Goal: Information Seeking & Learning: Learn about a topic

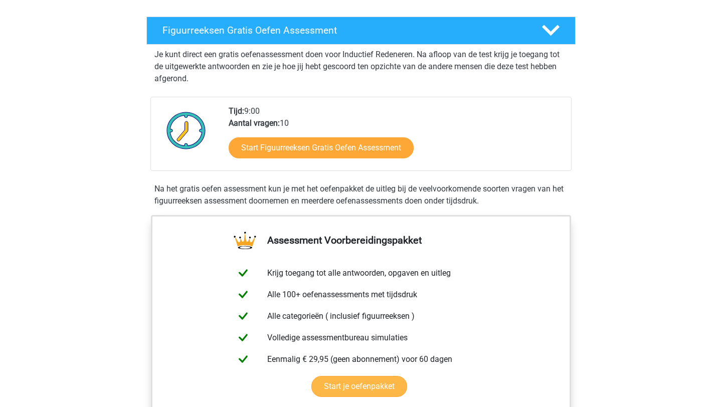
scroll to position [121, 0]
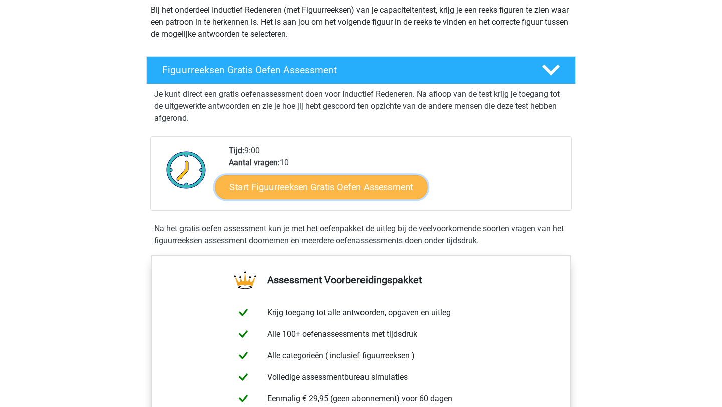
click at [355, 185] on link "Start Figuurreeksen Gratis Oefen Assessment" at bounding box center [321, 187] width 213 height 24
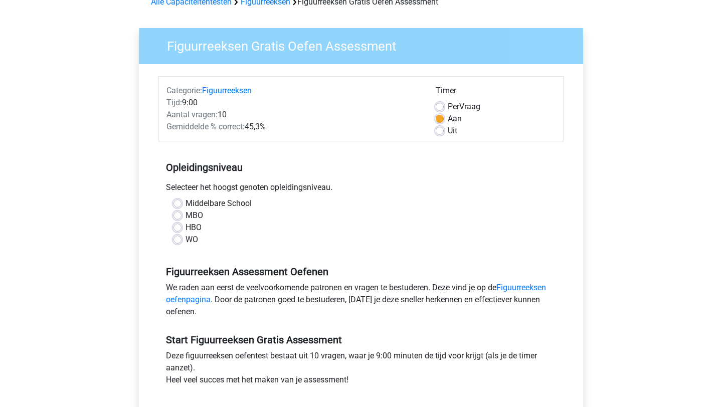
scroll to position [74, 0]
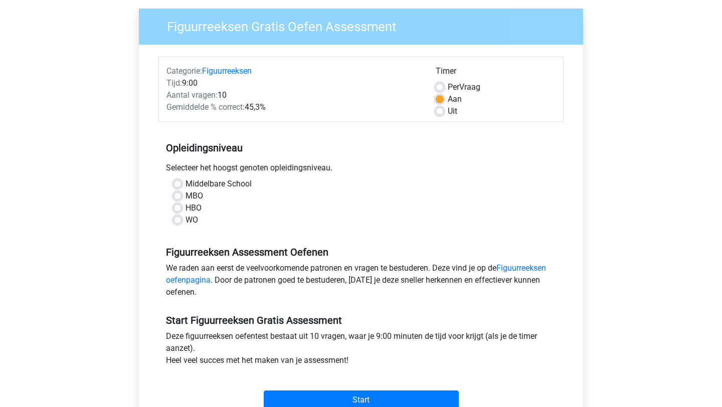
click at [186, 209] on label "HBO" at bounding box center [194, 208] width 16 height 12
click at [179, 209] on input "HBO" at bounding box center [177, 207] width 8 height 10
radio input "true"
click at [186, 195] on label "MBO" at bounding box center [195, 196] width 18 height 12
click at [177, 195] on input "MBO" at bounding box center [177, 195] width 8 height 10
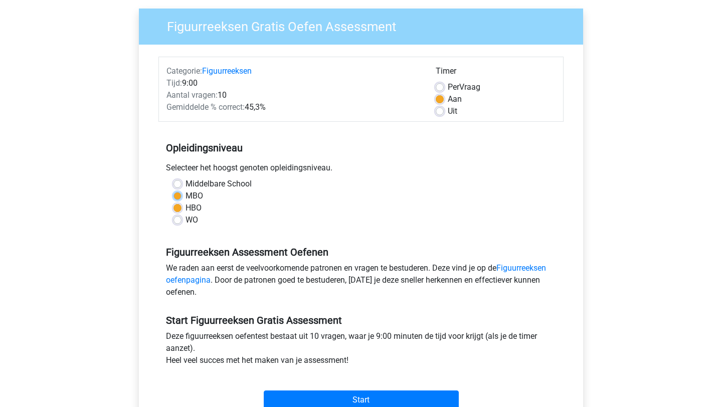
radio input "true"
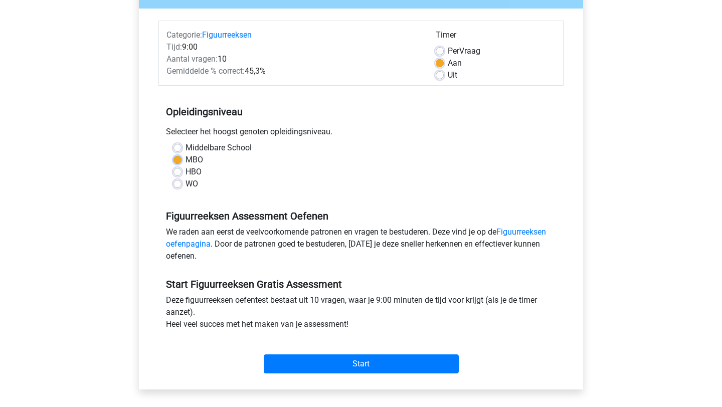
scroll to position [129, 0]
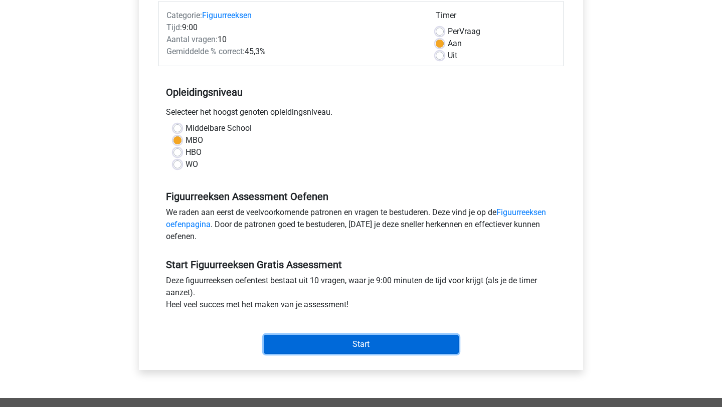
click at [358, 341] on input "Start" at bounding box center [361, 344] width 195 height 19
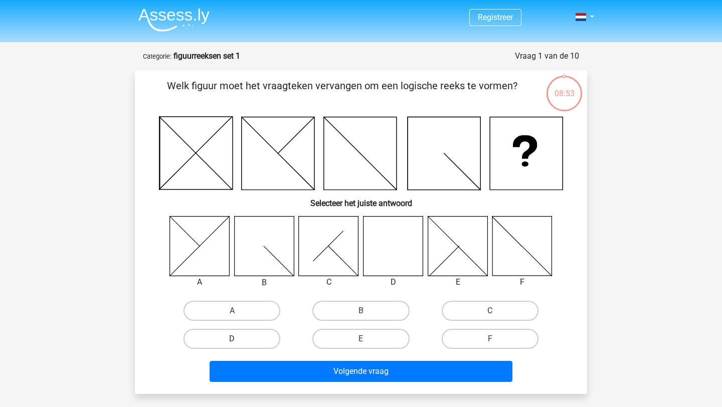
click at [237, 335] on label "D" at bounding box center [232, 339] width 97 height 20
click at [237, 339] on input "D" at bounding box center [235, 342] width 7 height 7
radio input "true"
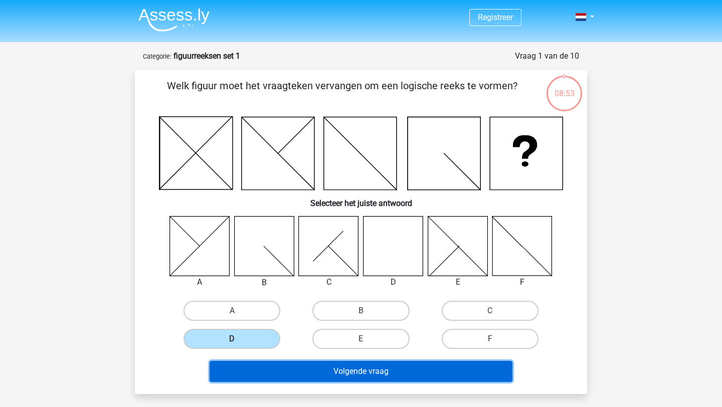
click at [295, 374] on button "Volgende vraag" at bounding box center [361, 371] width 303 height 21
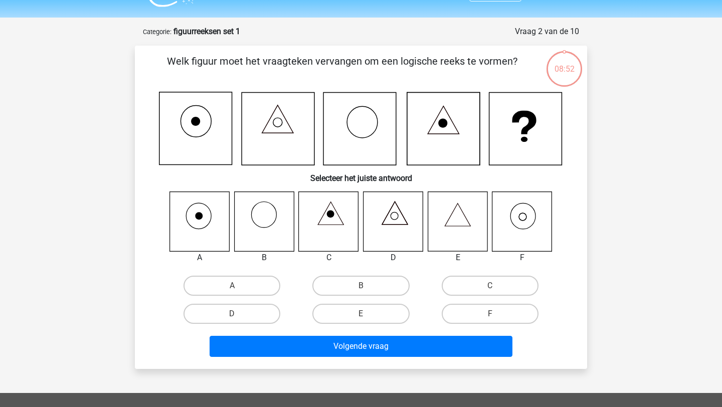
scroll to position [50, 0]
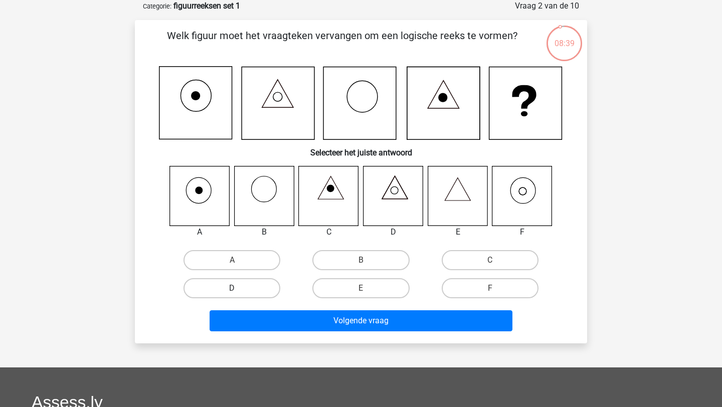
click at [228, 287] on label "D" at bounding box center [232, 288] width 97 height 20
click at [232, 288] on input "D" at bounding box center [235, 291] width 7 height 7
radio input "true"
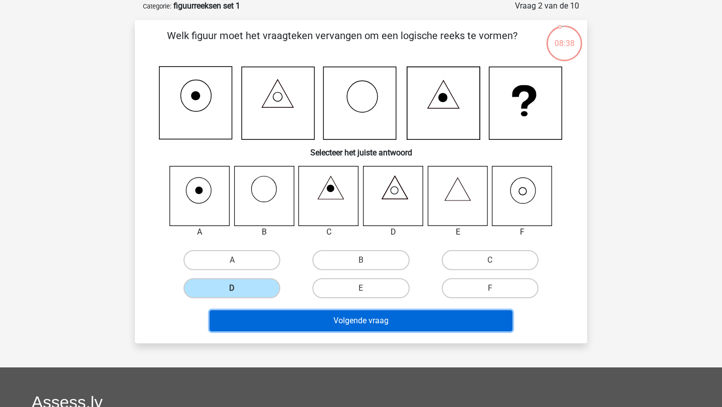
click at [358, 318] on button "Volgende vraag" at bounding box center [361, 320] width 303 height 21
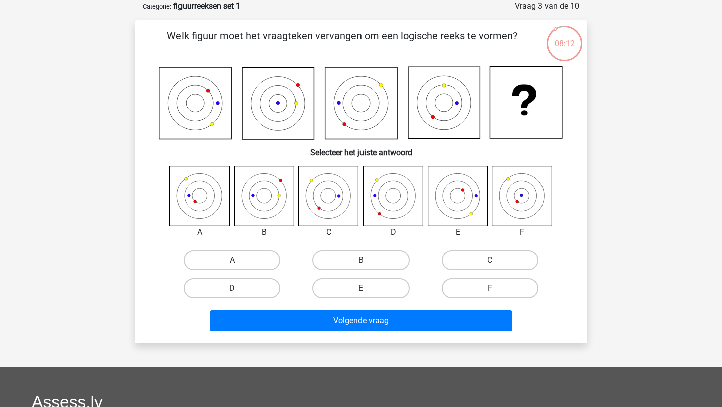
click at [234, 257] on label "A" at bounding box center [232, 260] width 97 height 20
click at [234, 260] on input "A" at bounding box center [235, 263] width 7 height 7
radio input "true"
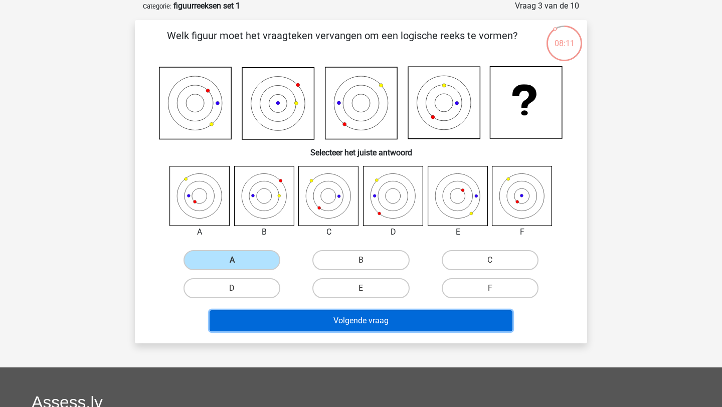
click at [344, 324] on button "Volgende vraag" at bounding box center [361, 320] width 303 height 21
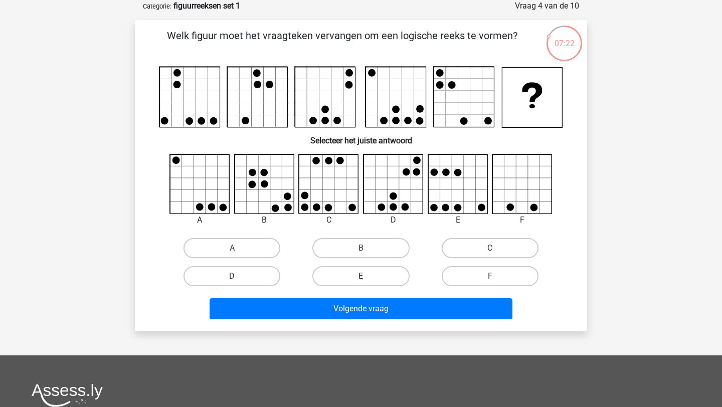
click at [347, 276] on label "E" at bounding box center [360, 276] width 97 height 20
click at [361, 276] on input "E" at bounding box center [364, 279] width 7 height 7
radio input "true"
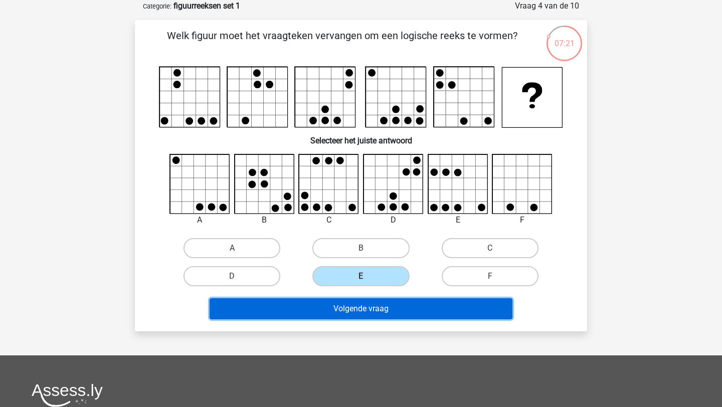
click at [367, 311] on button "Volgende vraag" at bounding box center [361, 308] width 303 height 21
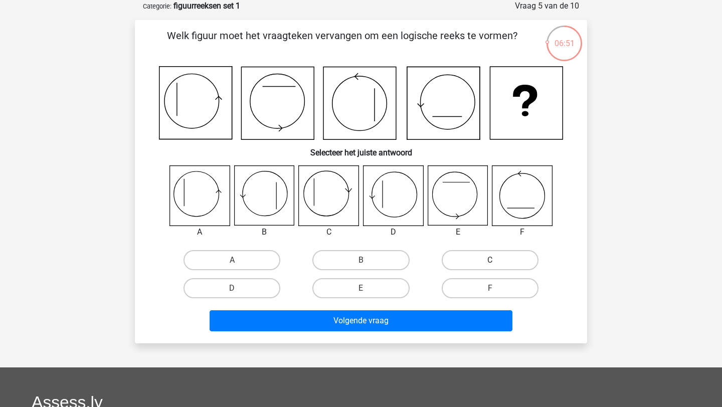
click at [495, 257] on label "C" at bounding box center [490, 260] width 97 height 20
click at [495, 260] on input "C" at bounding box center [493, 263] width 7 height 7
radio input "true"
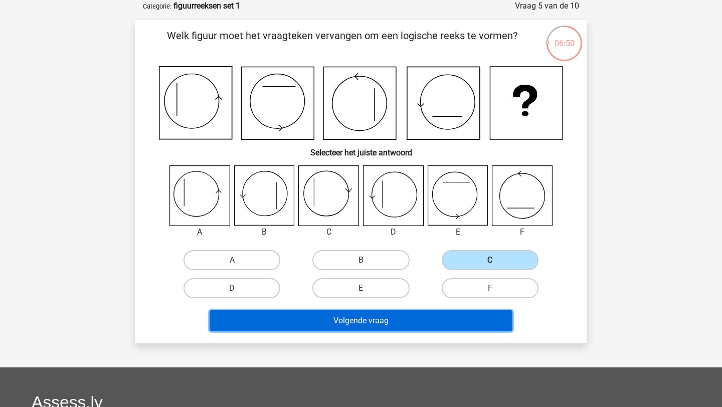
click at [450, 317] on button "Volgende vraag" at bounding box center [361, 320] width 303 height 21
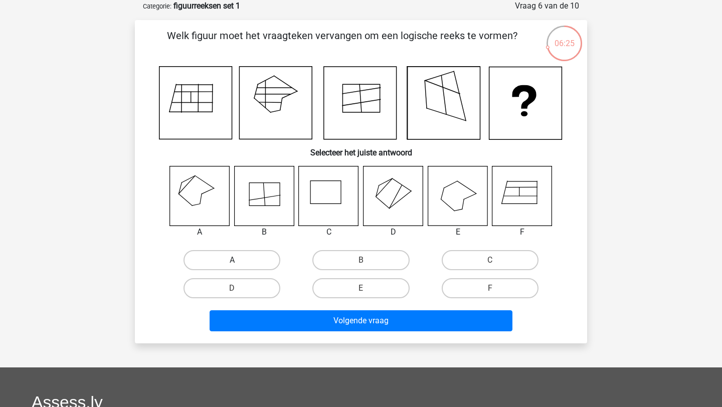
click at [258, 260] on label "A" at bounding box center [232, 260] width 97 height 20
click at [239, 260] on input "A" at bounding box center [235, 263] width 7 height 7
radio input "true"
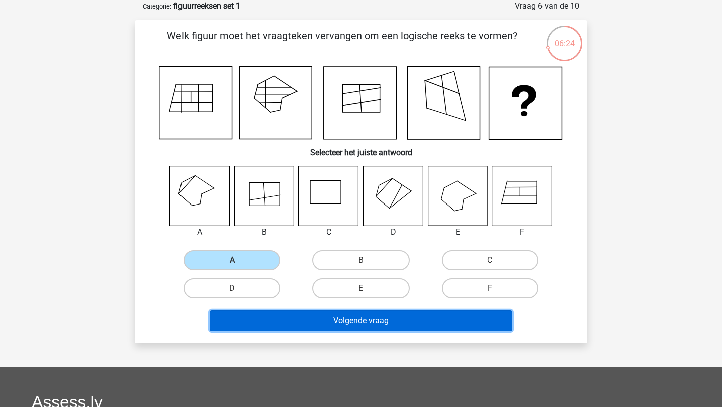
click at [324, 320] on button "Volgende vraag" at bounding box center [361, 320] width 303 height 21
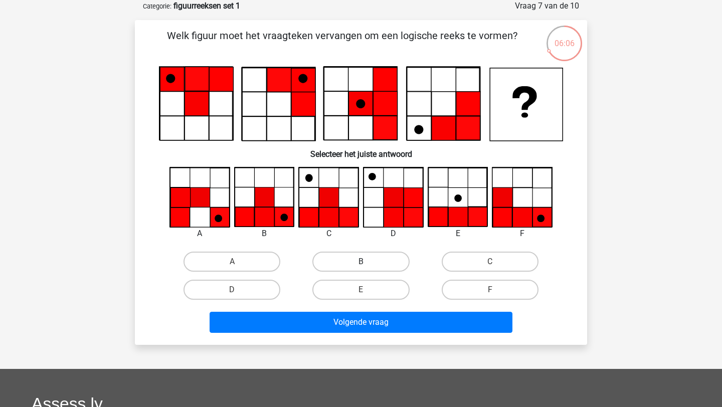
click at [385, 257] on label "B" at bounding box center [360, 262] width 97 height 20
click at [368, 262] on input "B" at bounding box center [364, 265] width 7 height 7
radio input "true"
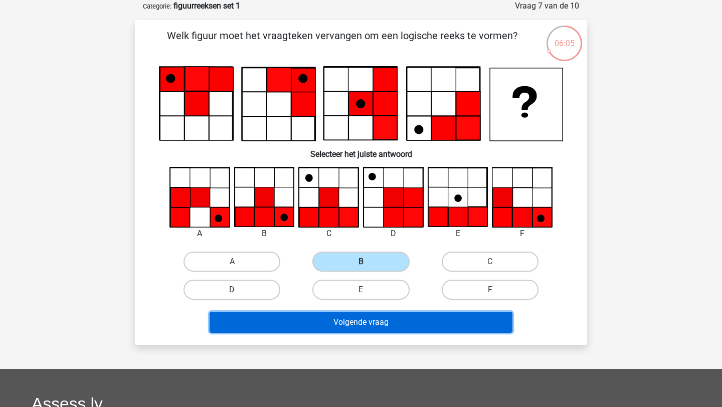
click at [420, 323] on button "Volgende vraag" at bounding box center [361, 322] width 303 height 21
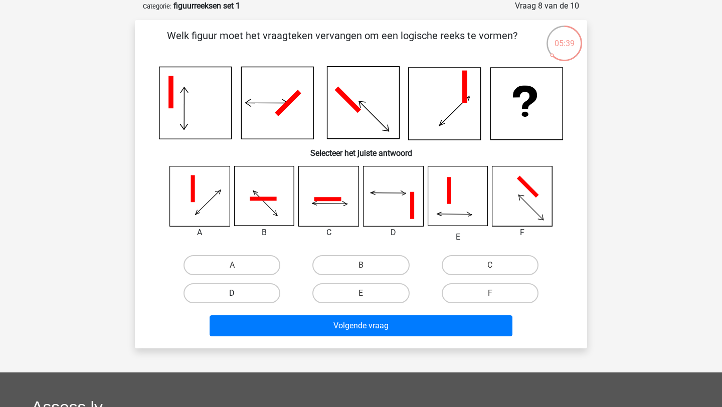
click at [256, 293] on label "D" at bounding box center [232, 293] width 97 height 20
click at [239, 293] on input "D" at bounding box center [235, 296] width 7 height 7
radio input "true"
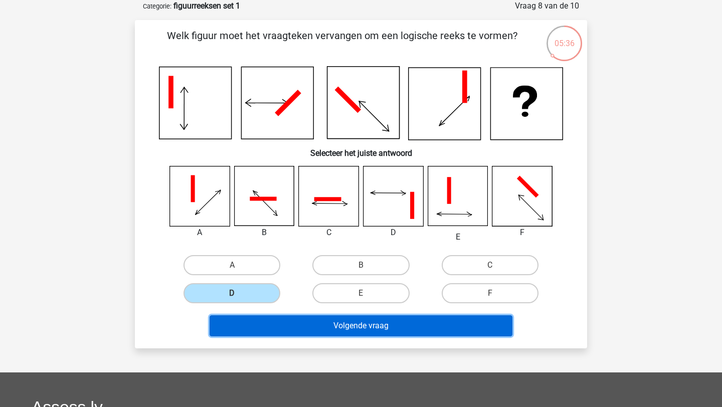
click at [290, 325] on button "Volgende vraag" at bounding box center [361, 325] width 303 height 21
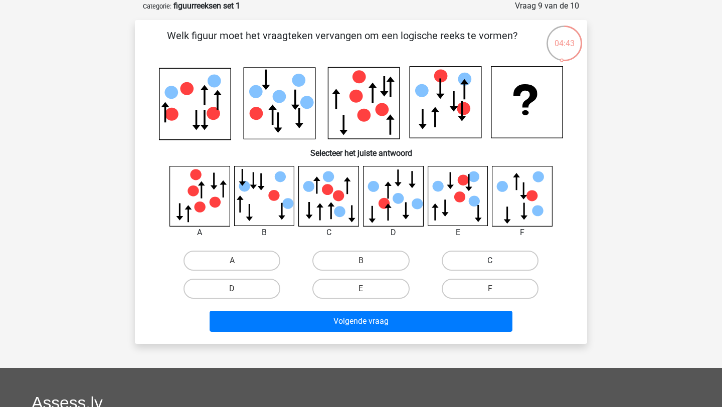
click at [494, 256] on label "C" at bounding box center [490, 261] width 97 height 20
click at [494, 261] on input "C" at bounding box center [493, 264] width 7 height 7
radio input "true"
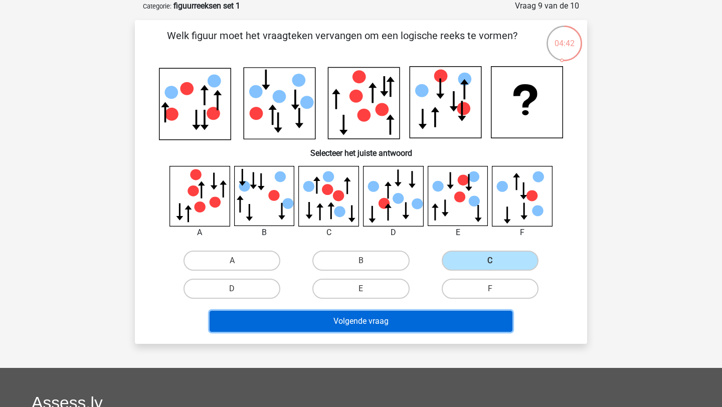
click at [446, 315] on button "Volgende vraag" at bounding box center [361, 321] width 303 height 21
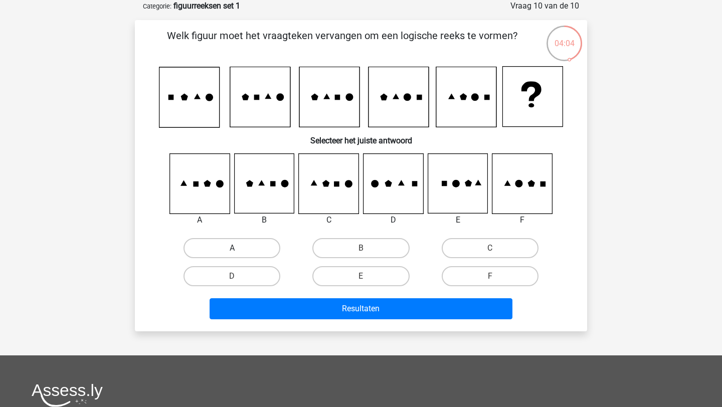
click at [234, 246] on label "A" at bounding box center [232, 248] width 97 height 20
click at [234, 248] on input "A" at bounding box center [235, 251] width 7 height 7
radio input "true"
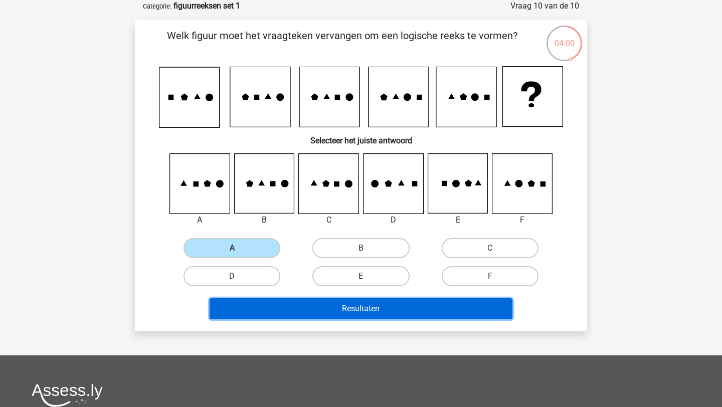
click at [323, 310] on button "Resultaten" at bounding box center [361, 308] width 303 height 21
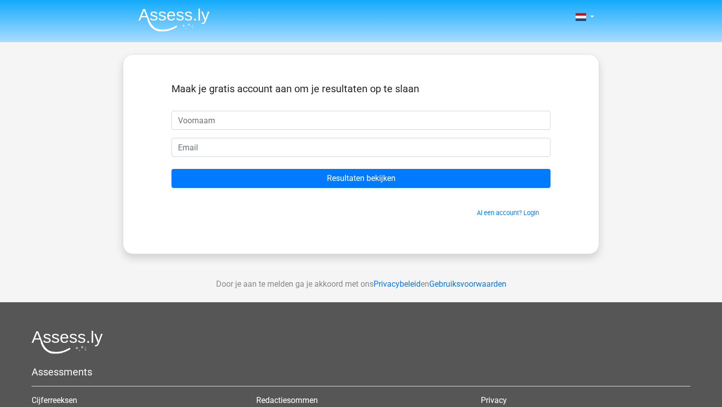
click at [291, 118] on input "text" at bounding box center [360, 120] width 379 height 19
click at [290, 121] on input "text" at bounding box center [360, 120] width 379 height 19
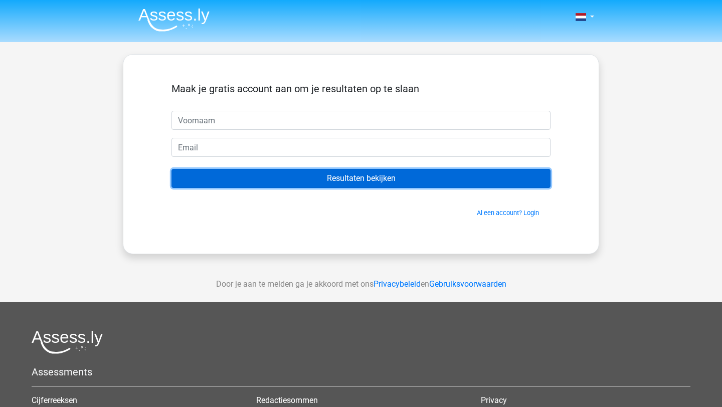
click at [366, 182] on input "Resultaten bekijken" at bounding box center [360, 178] width 379 height 19
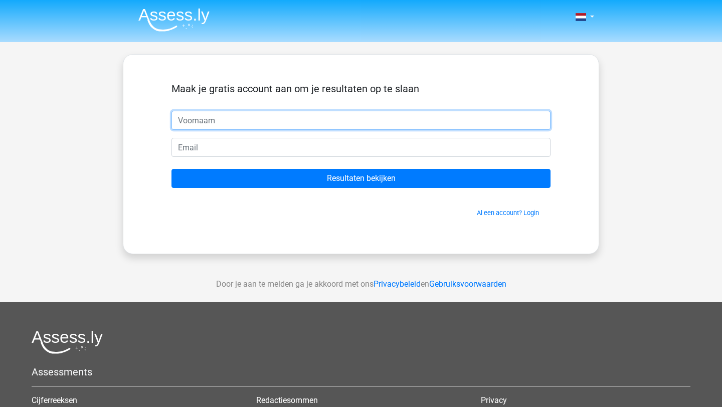
click at [325, 123] on input "text" at bounding box center [360, 120] width 379 height 19
type input "Mayra"
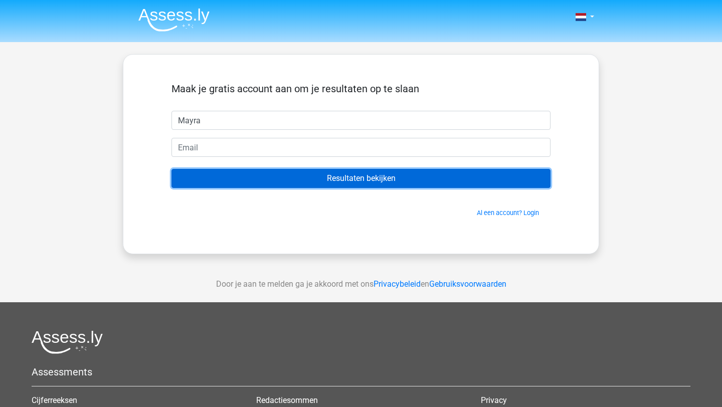
click at [283, 177] on input "Resultaten bekijken" at bounding box center [360, 178] width 379 height 19
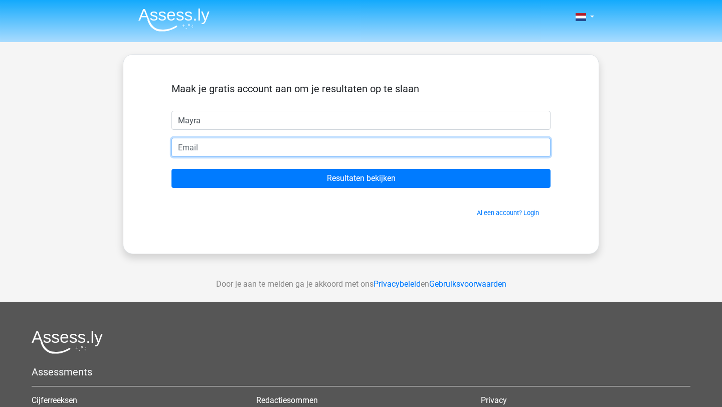
click at [263, 149] on input "email" at bounding box center [360, 147] width 379 height 19
type input "janssens.mayra@gmail.com"
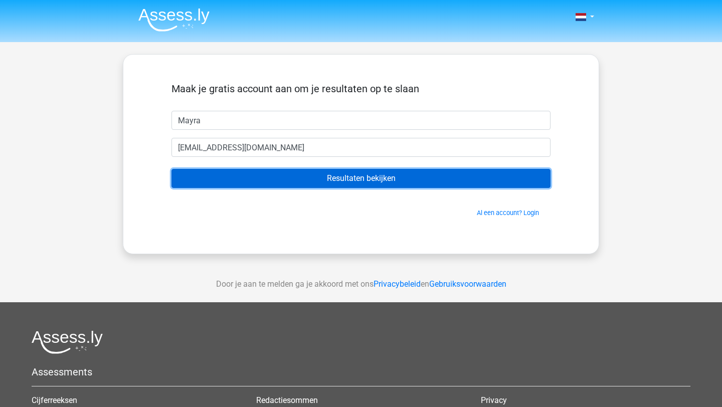
click at [268, 179] on input "Resultaten bekijken" at bounding box center [360, 178] width 379 height 19
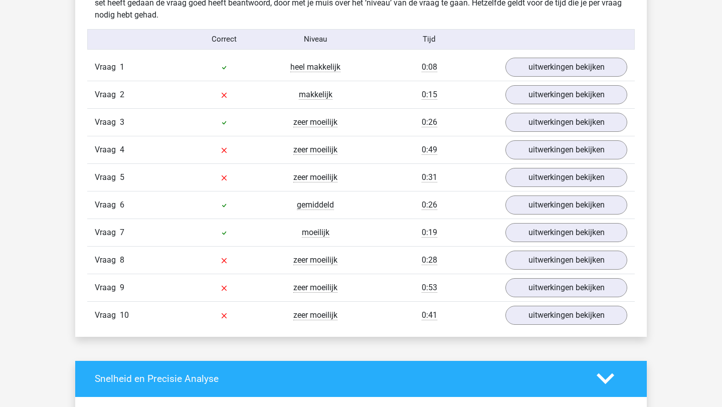
scroll to position [808, 0]
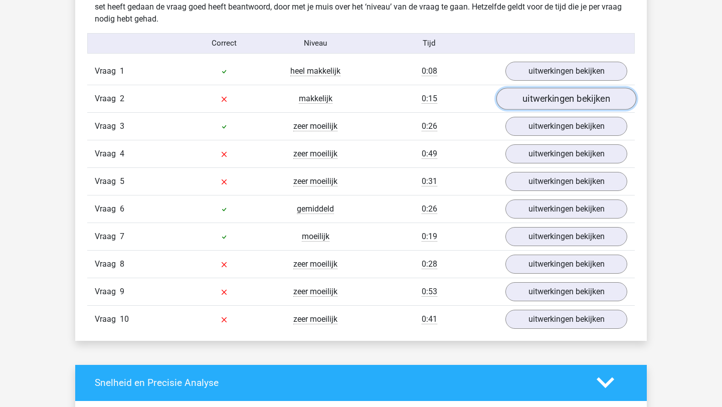
click at [545, 102] on link "uitwerkingen bekijken" at bounding box center [566, 99] width 140 height 22
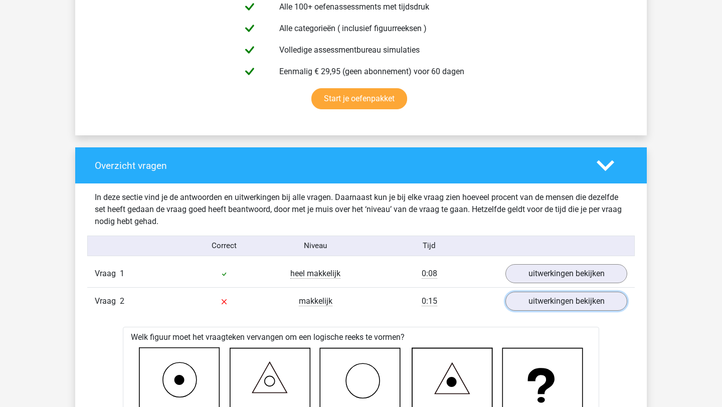
scroll to position [608, 0]
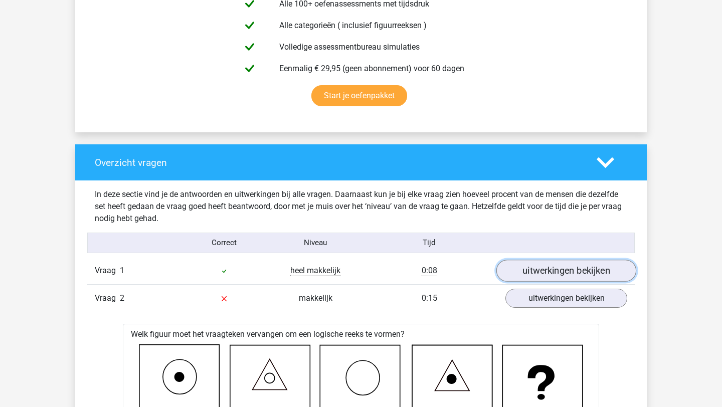
click at [579, 275] on link "uitwerkingen bekijken" at bounding box center [566, 271] width 140 height 22
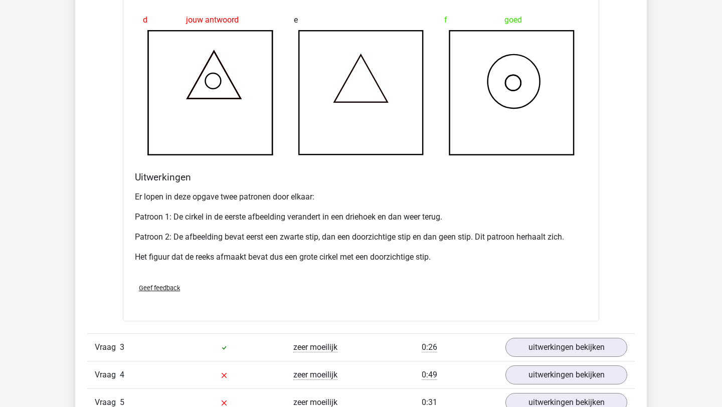
scroll to position [1833, 0]
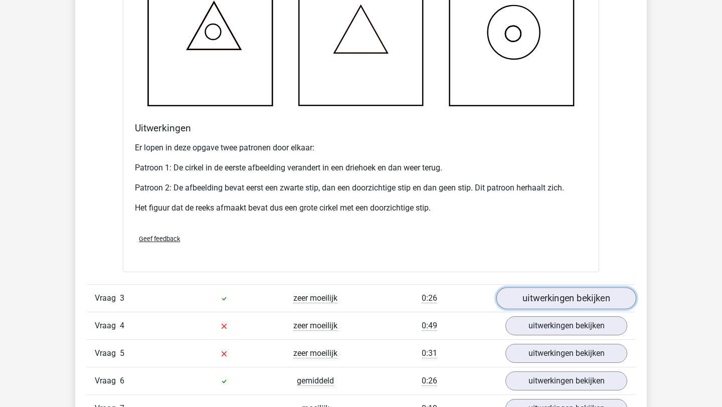
click at [581, 297] on link "uitwerkingen bekijken" at bounding box center [566, 298] width 140 height 22
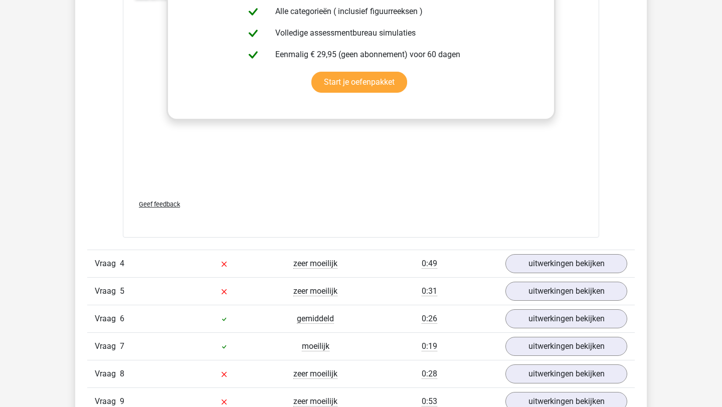
scroll to position [2767, 0]
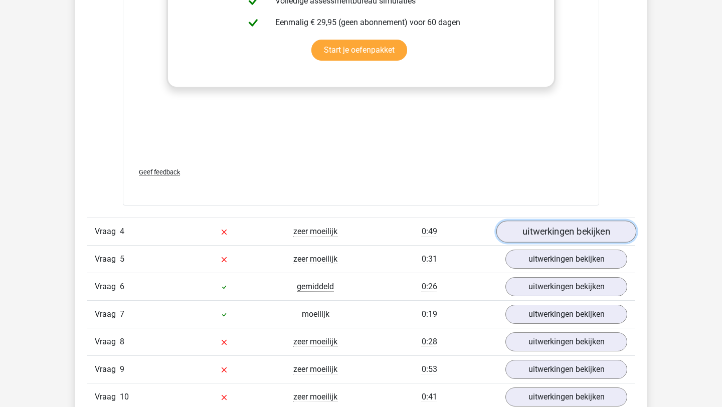
click at [568, 234] on link "uitwerkingen bekijken" at bounding box center [566, 232] width 140 height 22
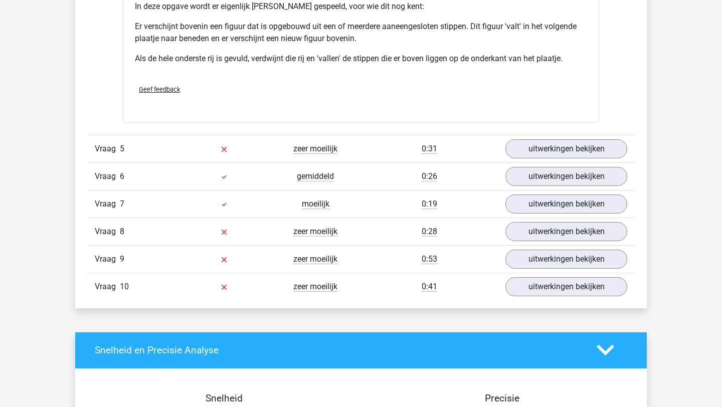
scroll to position [3484, 0]
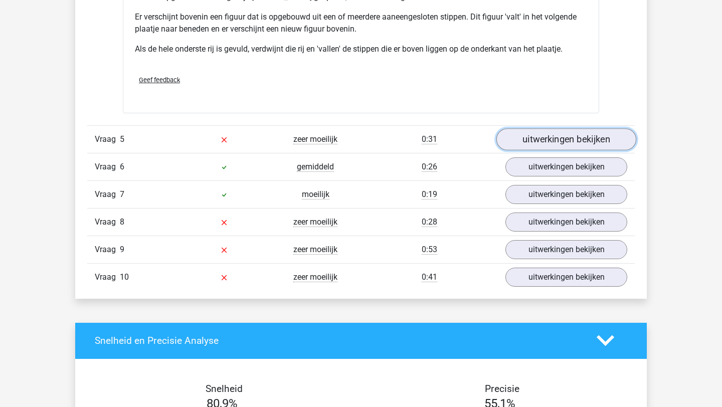
click at [547, 146] on link "uitwerkingen bekijken" at bounding box center [566, 139] width 140 height 22
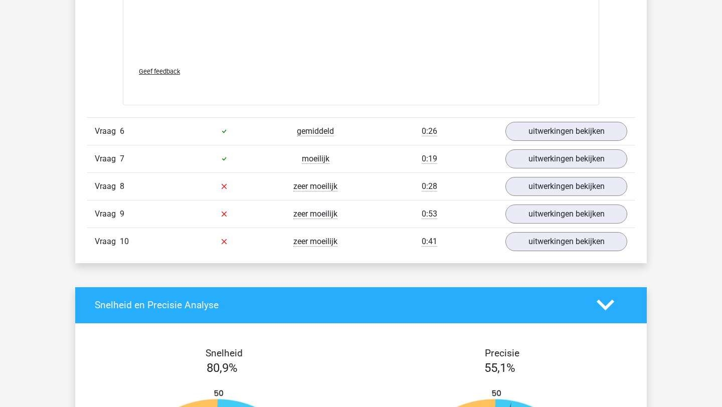
scroll to position [4361, 0]
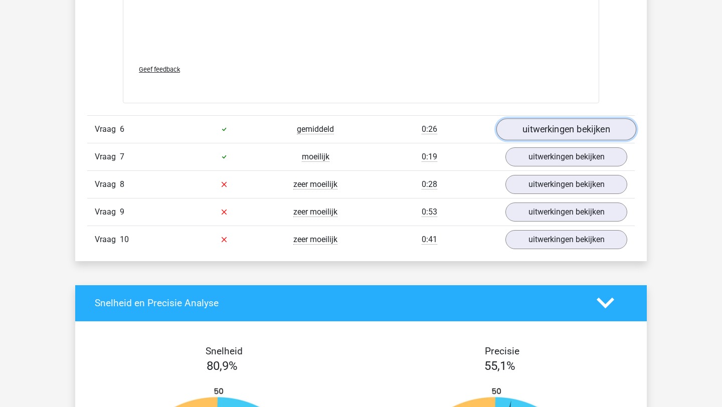
click at [562, 132] on link "uitwerkingen bekijken" at bounding box center [566, 129] width 140 height 22
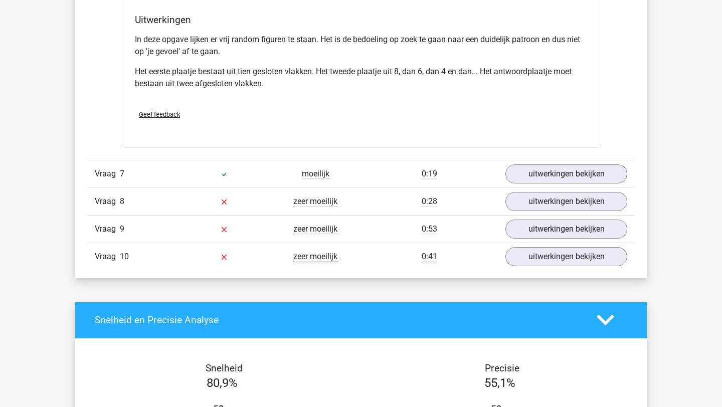
scroll to position [4992, 0]
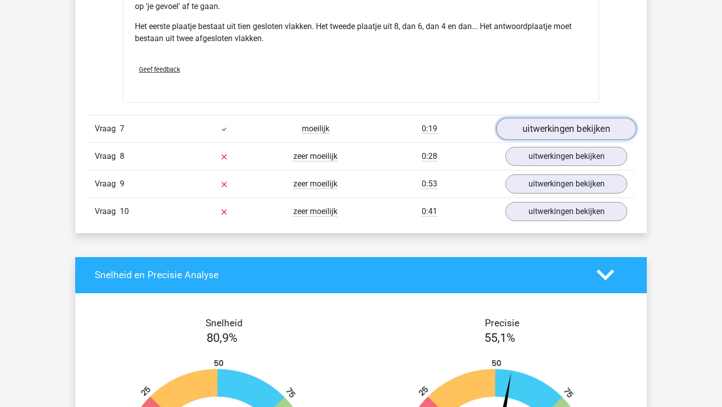
click at [564, 128] on link "uitwerkingen bekijken" at bounding box center [566, 129] width 140 height 22
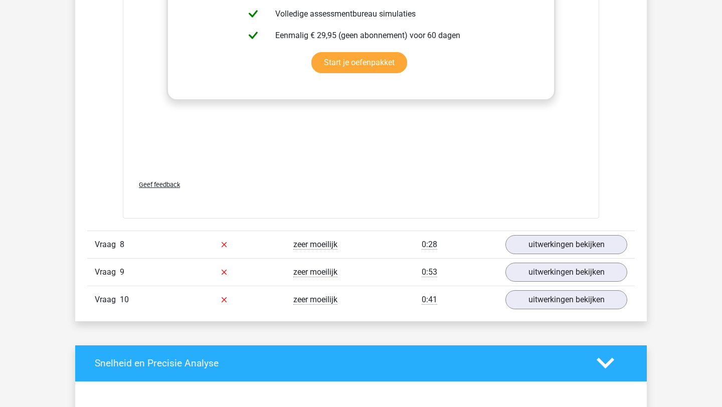
scroll to position [5829, 0]
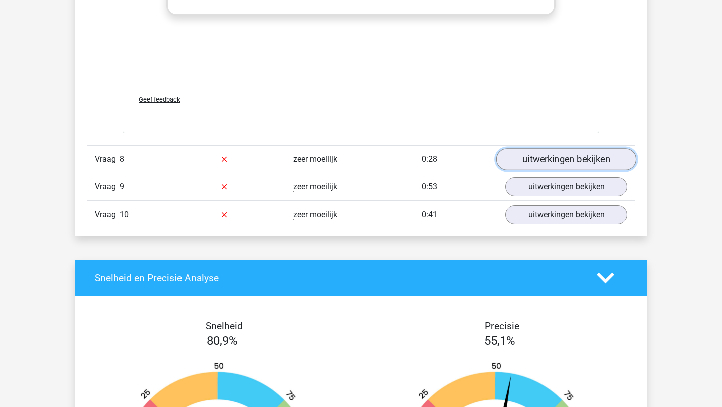
click at [571, 157] on link "uitwerkingen bekijken" at bounding box center [566, 159] width 140 height 22
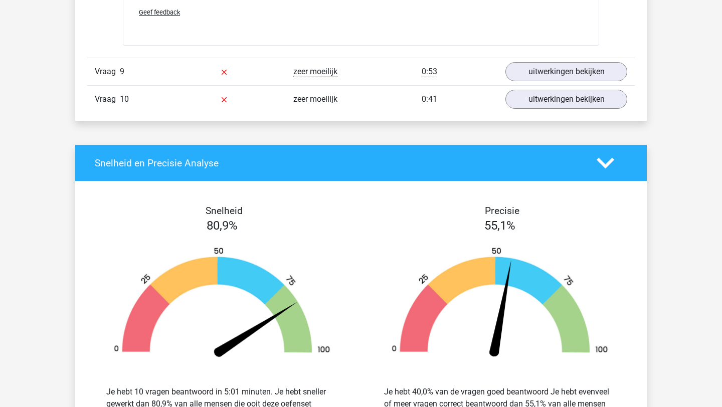
scroll to position [6566, 0]
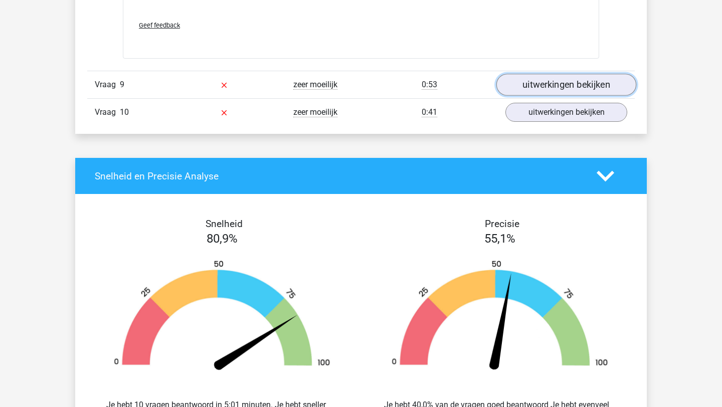
click at [589, 92] on link "uitwerkingen bekijken" at bounding box center [566, 85] width 140 height 22
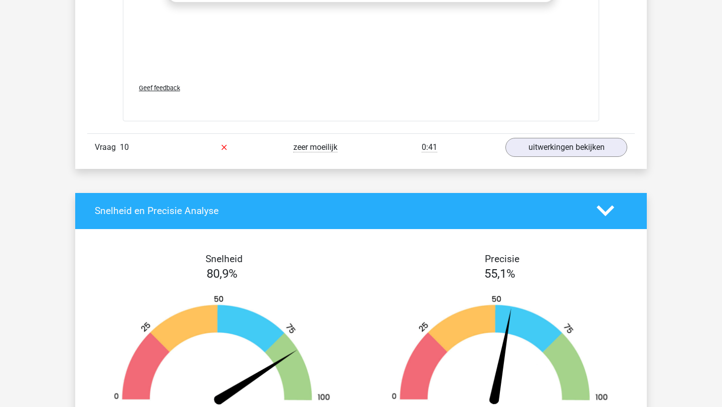
scroll to position [7396, 0]
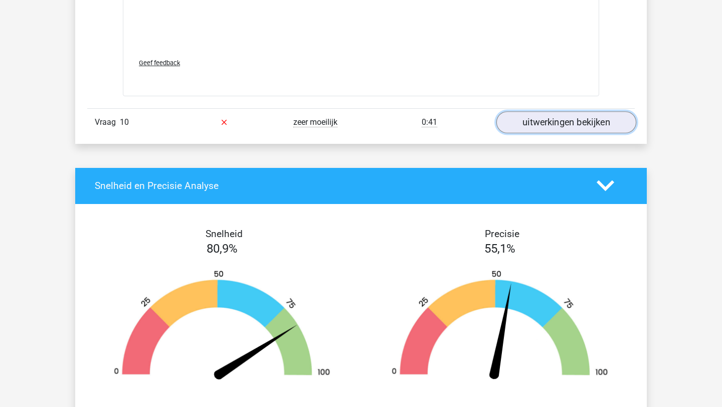
click at [565, 126] on link "uitwerkingen bekijken" at bounding box center [566, 122] width 140 height 22
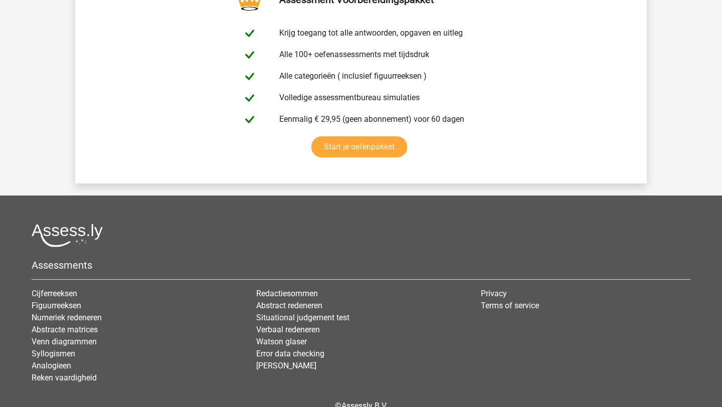
scroll to position [8950, 0]
